Goal: Task Accomplishment & Management: Use online tool/utility

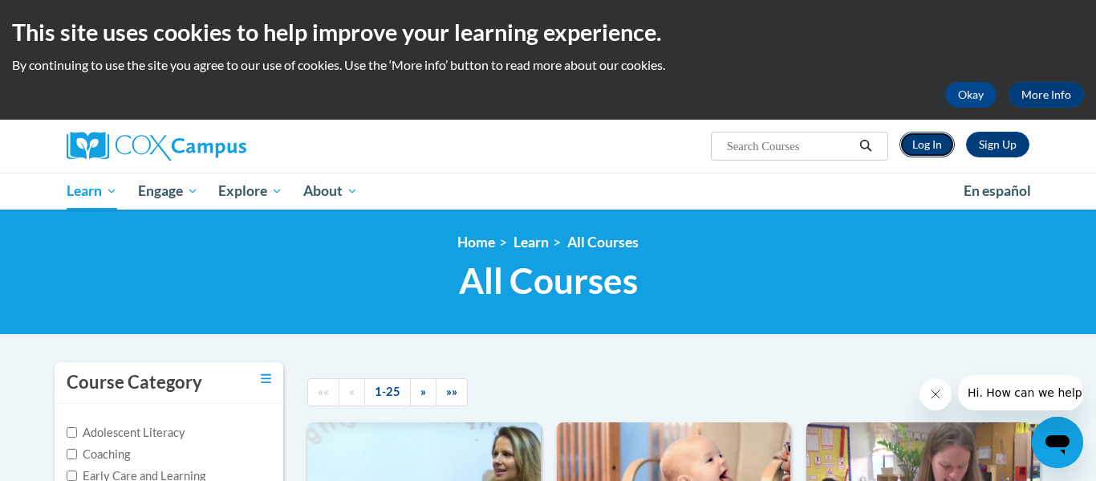
click at [934, 146] on link "Log In" at bounding box center [926, 145] width 55 height 26
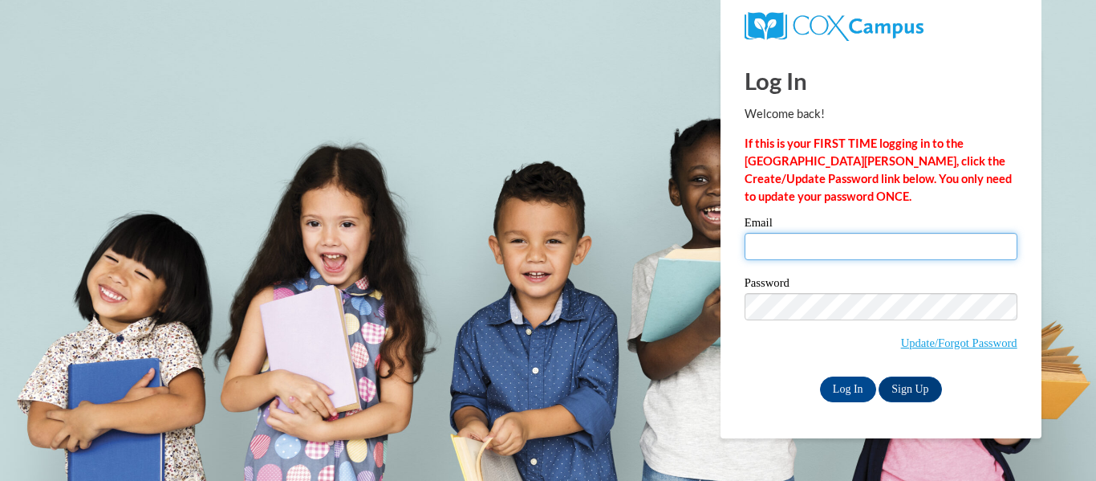
click at [855, 245] on input "Email" at bounding box center [880, 246] width 273 height 27
type input "shaylee.blanton27@buckeyehillscc.net"
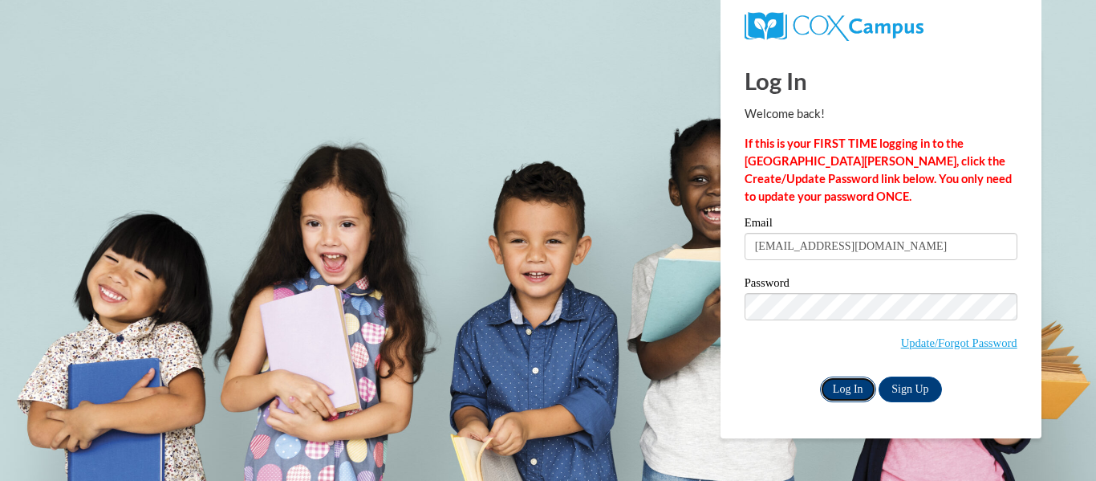
click at [854, 387] on input "Log In" at bounding box center [848, 389] width 56 height 26
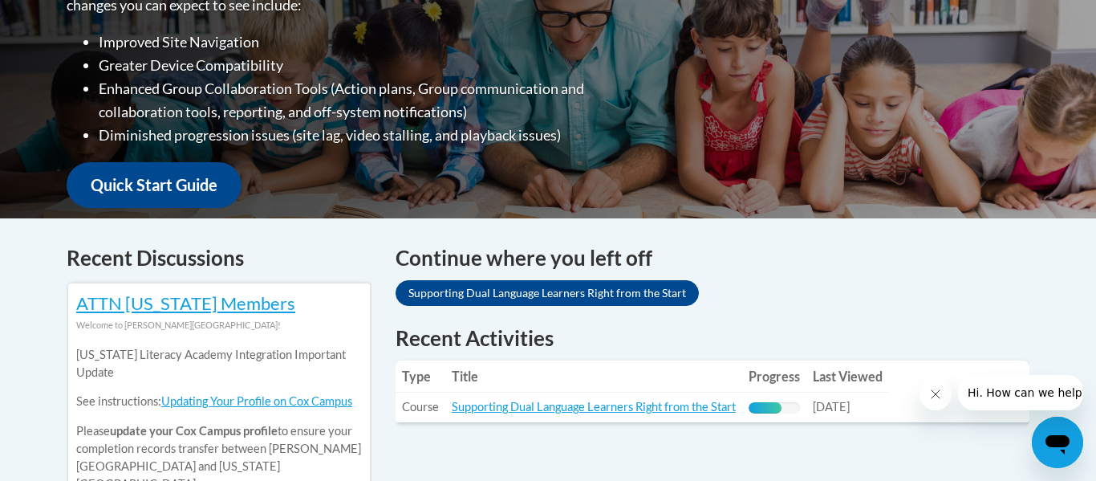
scroll to position [463, 0]
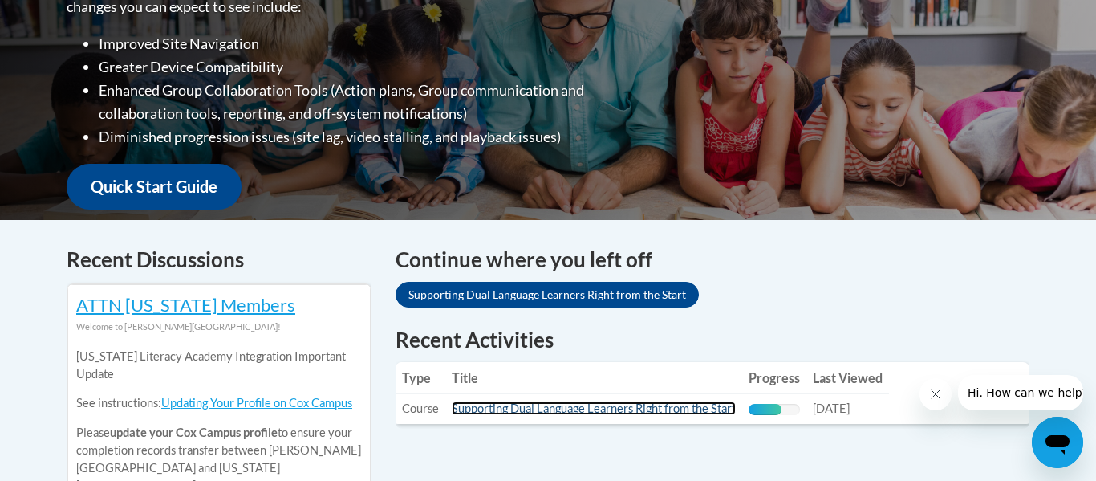
click at [681, 408] on link "Supporting Dual Language Learners Right from the Start" at bounding box center [594, 408] width 284 height 14
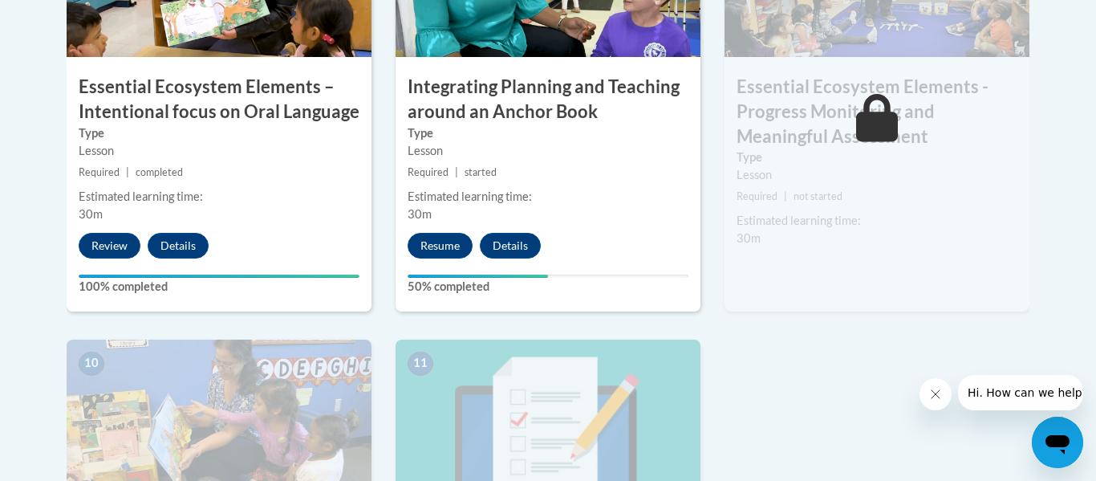
scroll to position [1660, 0]
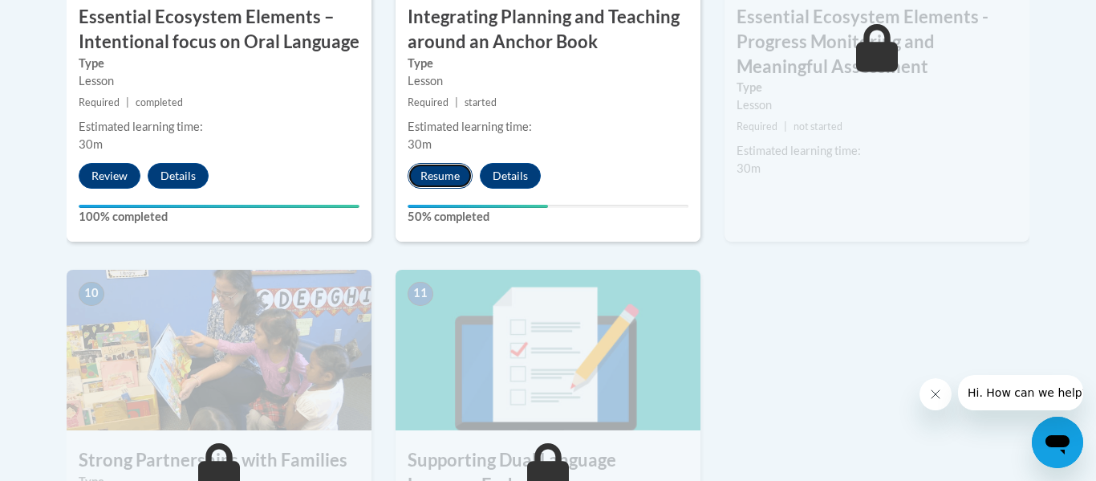
click at [438, 180] on button "Resume" at bounding box center [440, 176] width 65 height 26
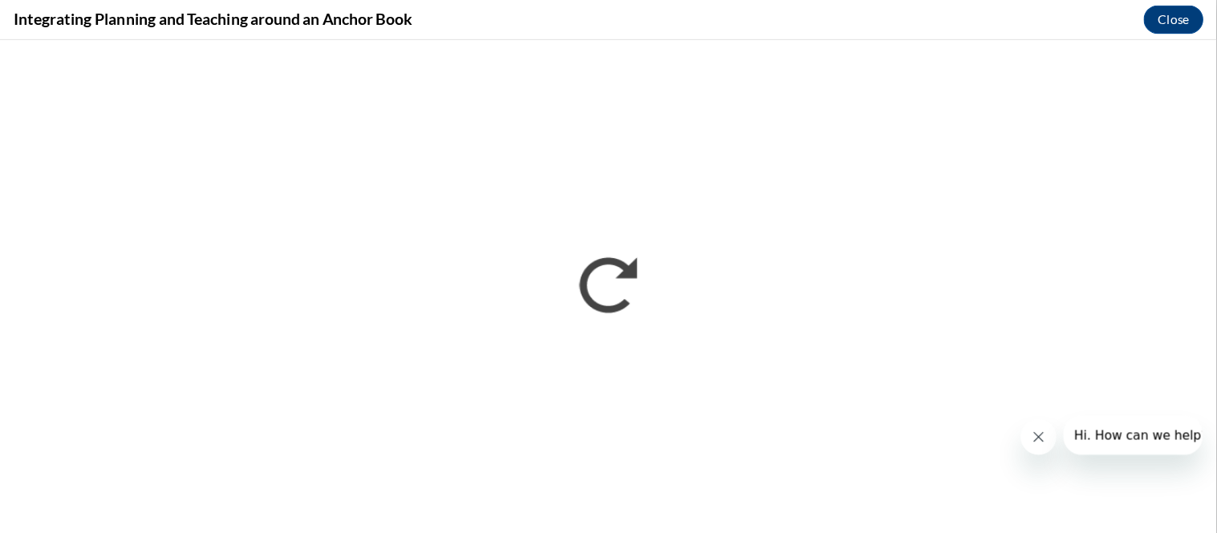
scroll to position [1659, 0]
